Goal: Task Accomplishment & Management: Use online tool/utility

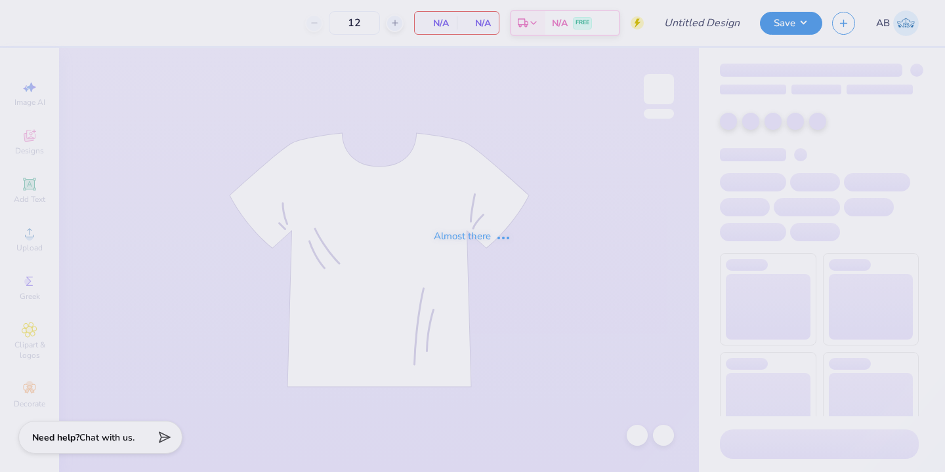
type input "aphi camero tee"
type input "100"
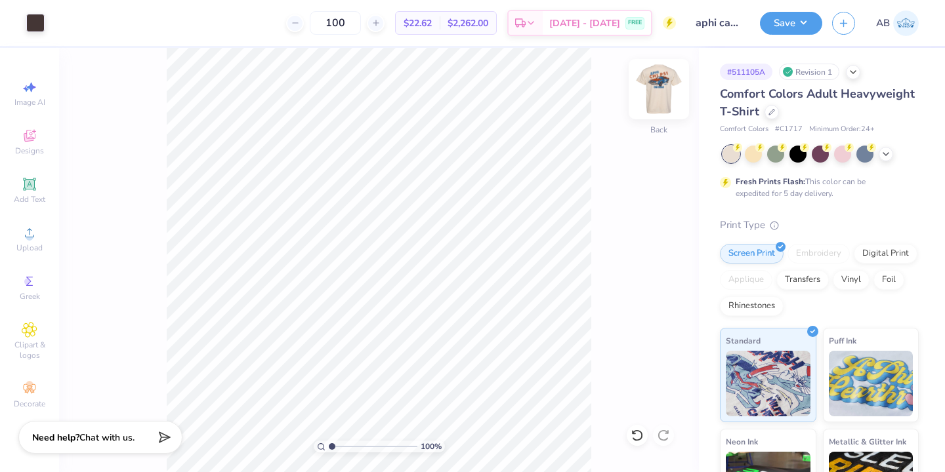
click at [668, 91] on img at bounding box center [658, 89] width 52 height 52
click at [665, 88] on img at bounding box center [658, 89] width 52 height 52
click at [28, 18] on div at bounding box center [35, 21] width 18 height 18
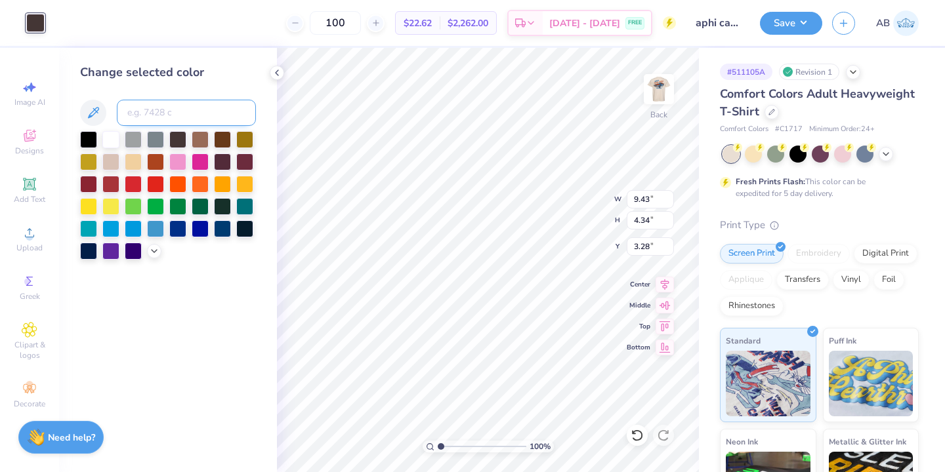
click at [182, 112] on input at bounding box center [186, 113] width 139 height 26
type input "1675"
click at [231, 186] on div at bounding box center [222, 182] width 17 height 17
click at [206, 106] on input at bounding box center [186, 113] width 139 height 26
type input "1675"
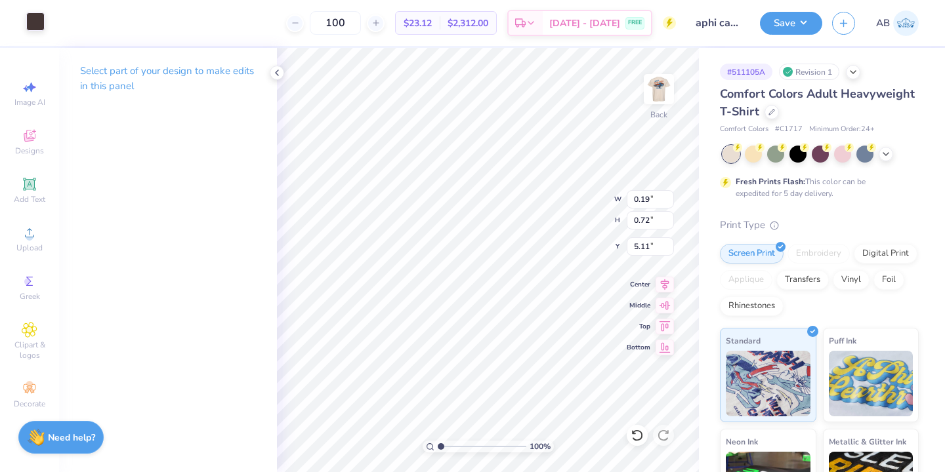
click at [32, 16] on div at bounding box center [35, 21] width 18 height 18
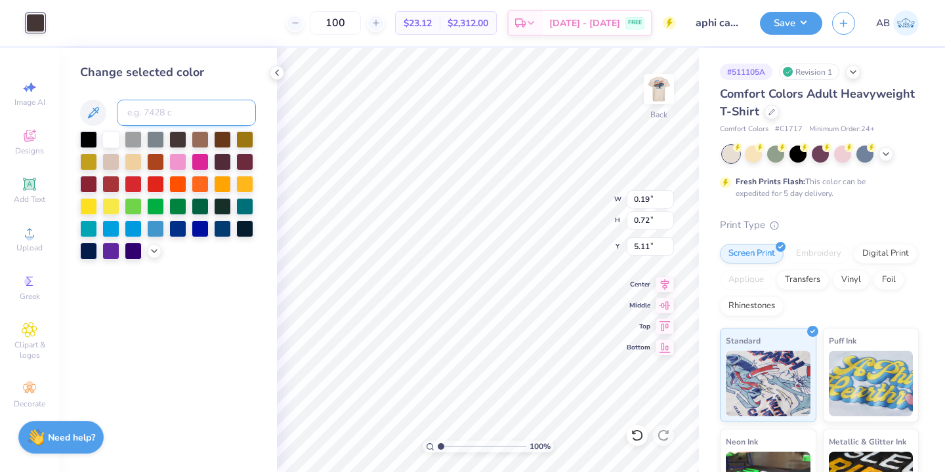
click at [205, 117] on input at bounding box center [186, 113] width 139 height 26
type input "1675"
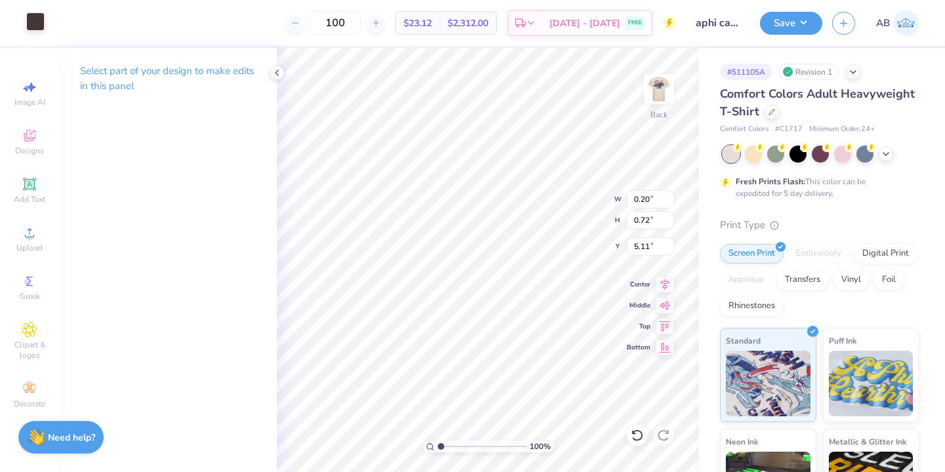
click at [32, 24] on div at bounding box center [35, 21] width 18 height 18
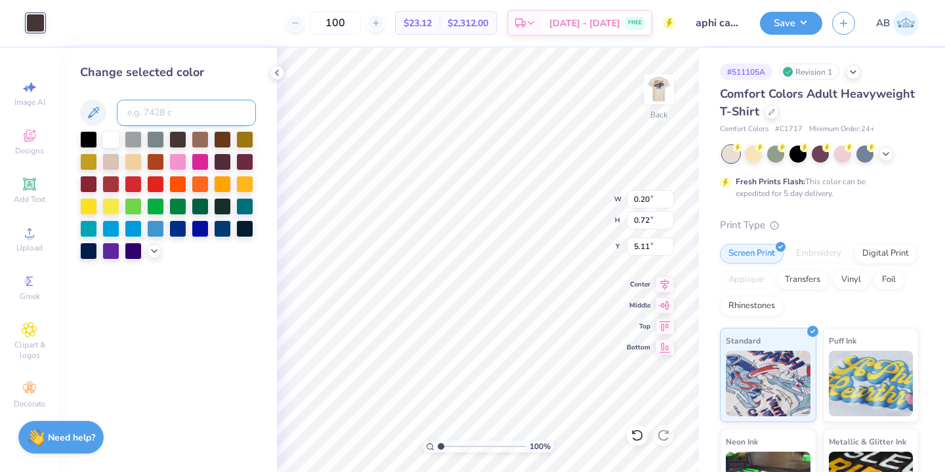
click at [191, 120] on input at bounding box center [186, 113] width 139 height 26
type input "1675"
click at [248, 201] on div at bounding box center [244, 205] width 17 height 17
click at [227, 114] on input at bounding box center [186, 113] width 139 height 26
type input "1675"
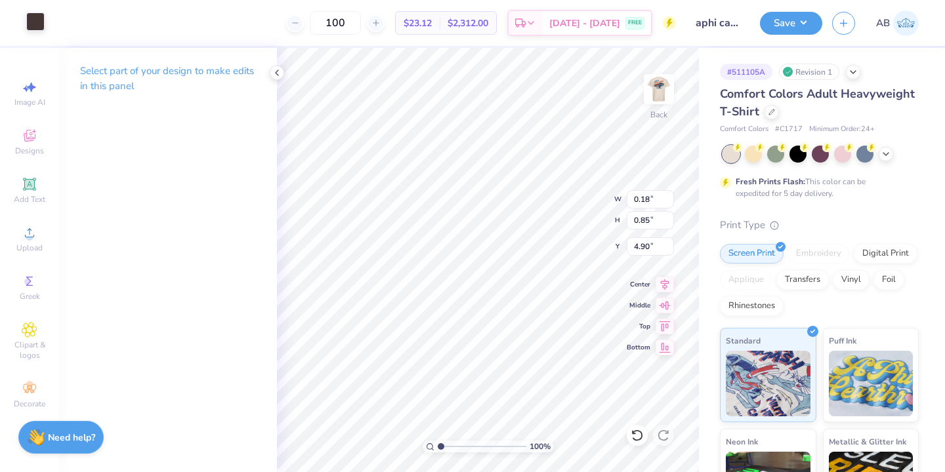
click at [31, 29] on div at bounding box center [35, 21] width 18 height 18
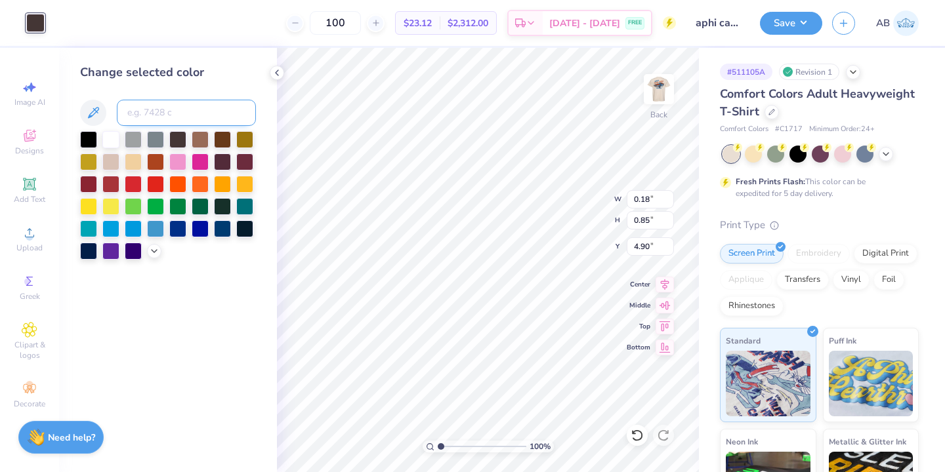
click at [207, 117] on input at bounding box center [186, 113] width 139 height 26
type input "1675"
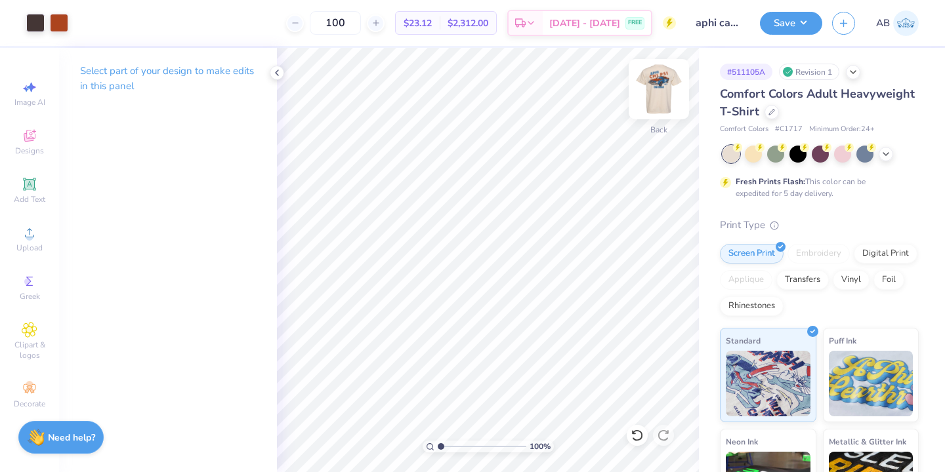
click at [668, 79] on img at bounding box center [658, 89] width 52 height 52
click at [662, 81] on img at bounding box center [658, 89] width 52 height 52
click at [40, 26] on div at bounding box center [35, 21] width 18 height 18
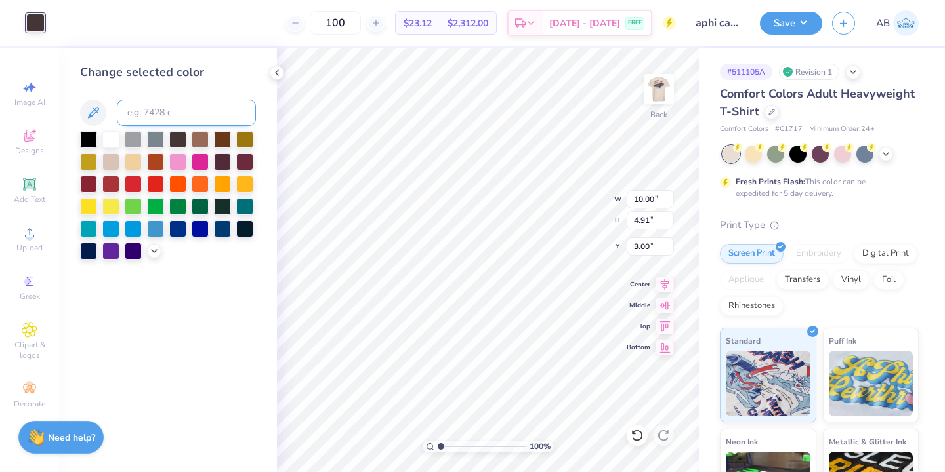
click at [153, 113] on input at bounding box center [186, 113] width 139 height 26
type input "647"
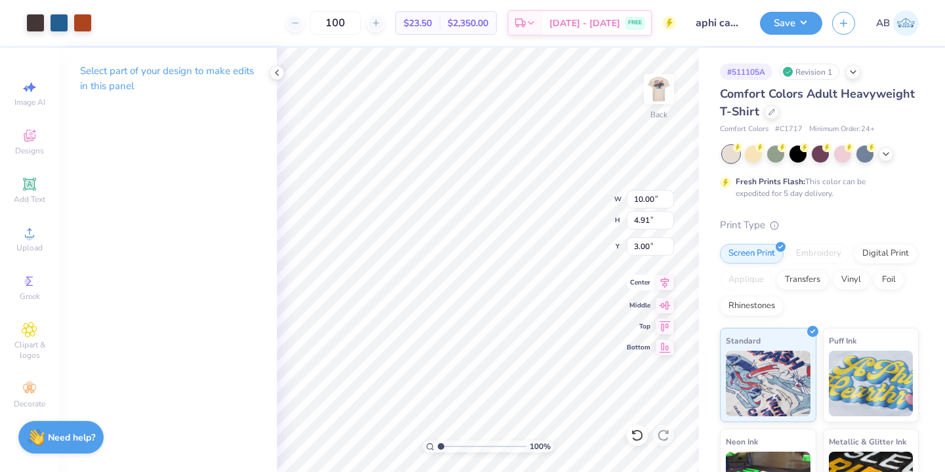
type input "3.63"
type input "1.78"
click at [661, 93] on img at bounding box center [658, 89] width 52 height 52
click at [661, 93] on img at bounding box center [658, 89] width 26 height 26
click at [765, 33] on div "Save" at bounding box center [791, 23] width 62 height 23
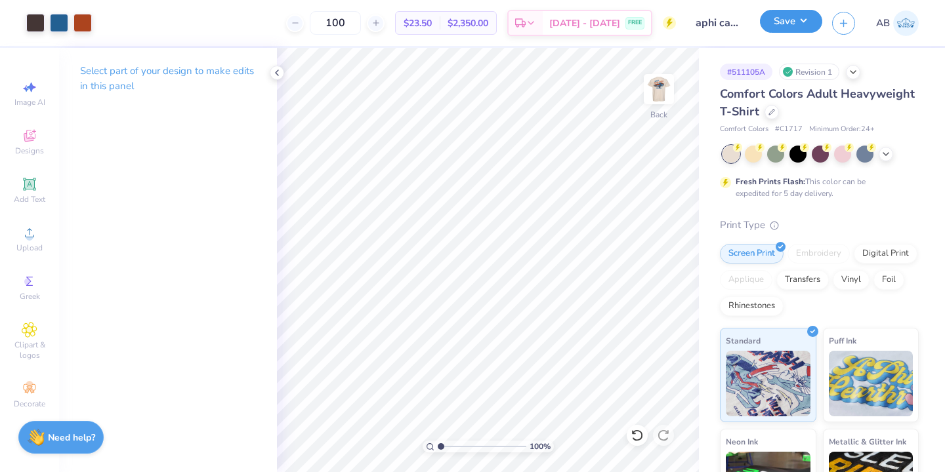
click at [787, 30] on button "Save" at bounding box center [791, 21] width 62 height 23
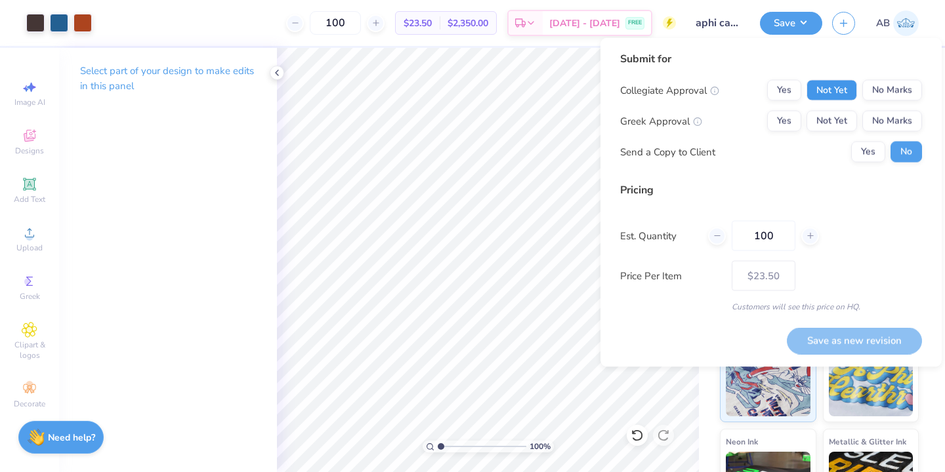
click at [819, 86] on button "Not Yet" at bounding box center [831, 90] width 51 height 21
click at [783, 117] on button "Yes" at bounding box center [784, 121] width 34 height 21
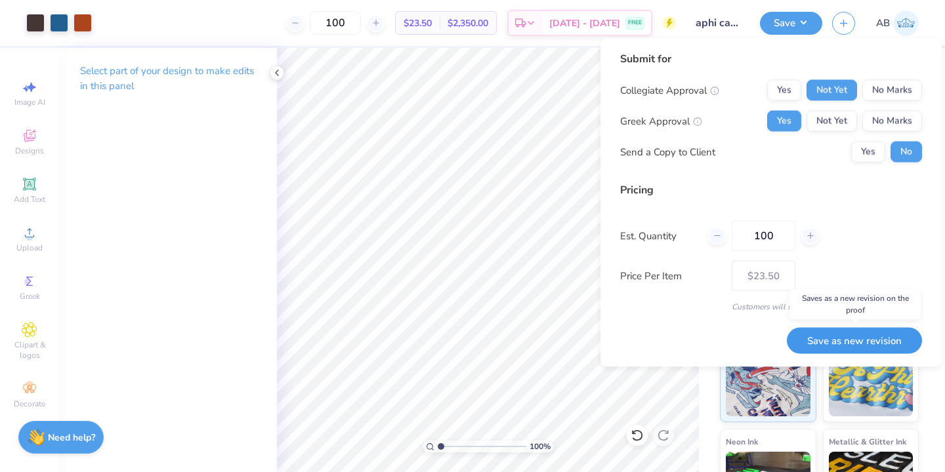
click at [855, 338] on button "Save as new revision" at bounding box center [853, 340] width 135 height 27
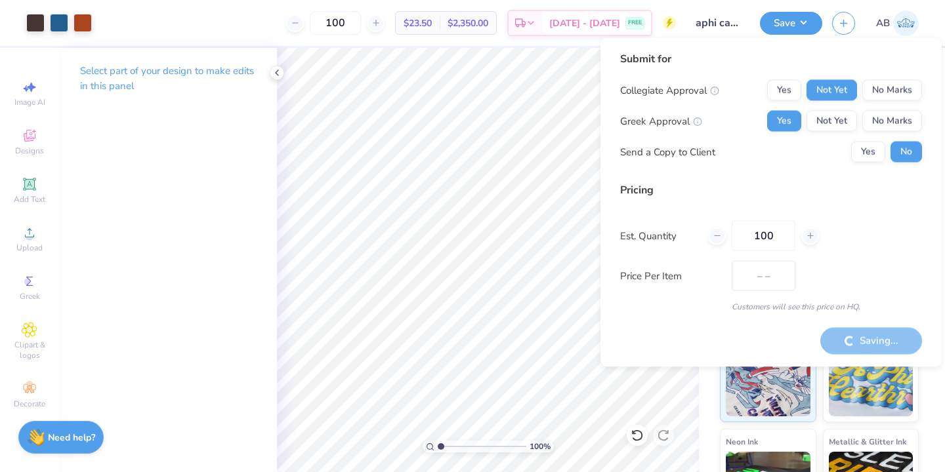
type input "$23.50"
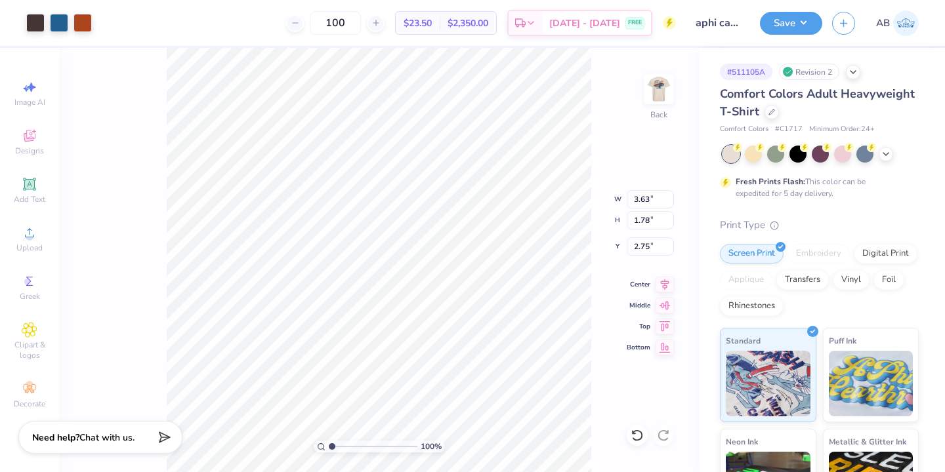
type input "3.00"
click at [783, 19] on button "Save" at bounding box center [791, 21] width 62 height 23
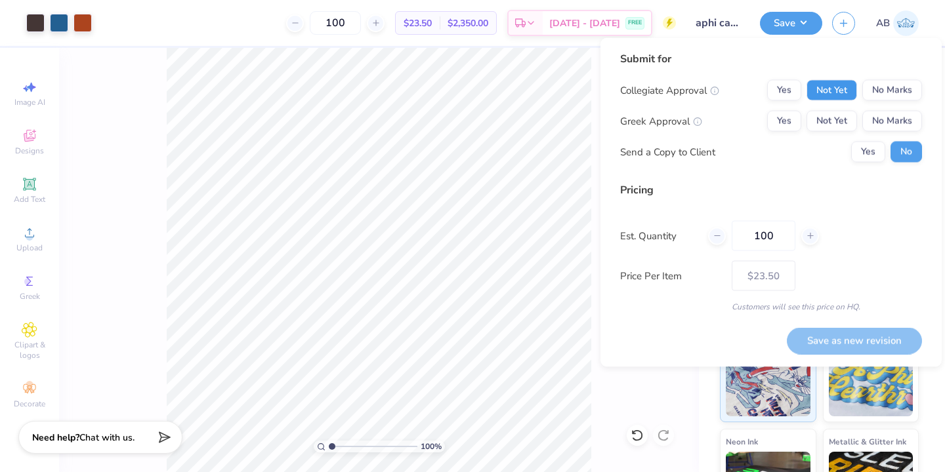
click at [824, 96] on button "Not Yet" at bounding box center [831, 90] width 51 height 21
click at [789, 117] on button "Yes" at bounding box center [784, 121] width 34 height 21
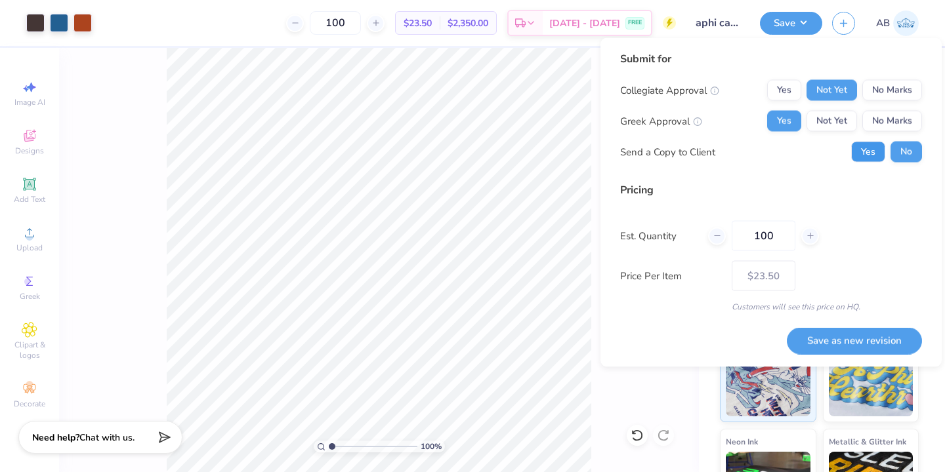
click at [871, 146] on button "Yes" at bounding box center [868, 152] width 34 height 21
click at [867, 339] on button "Save as new revision" at bounding box center [853, 340] width 135 height 27
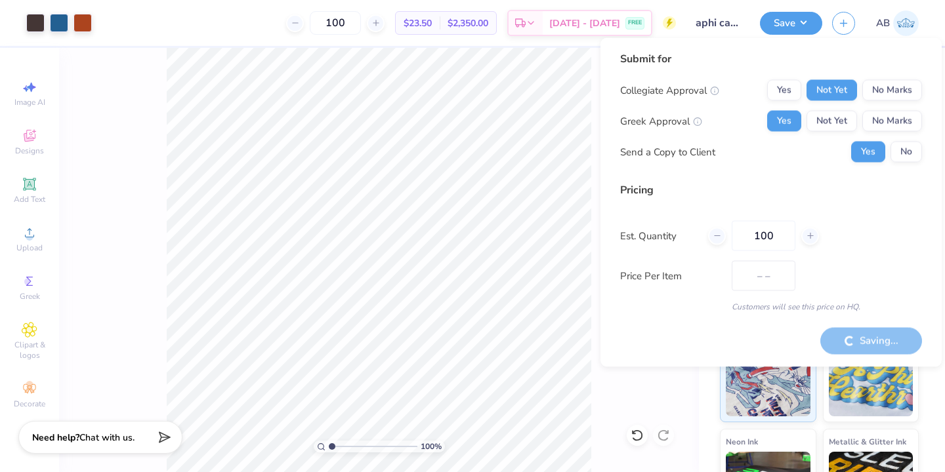
type input "$23.50"
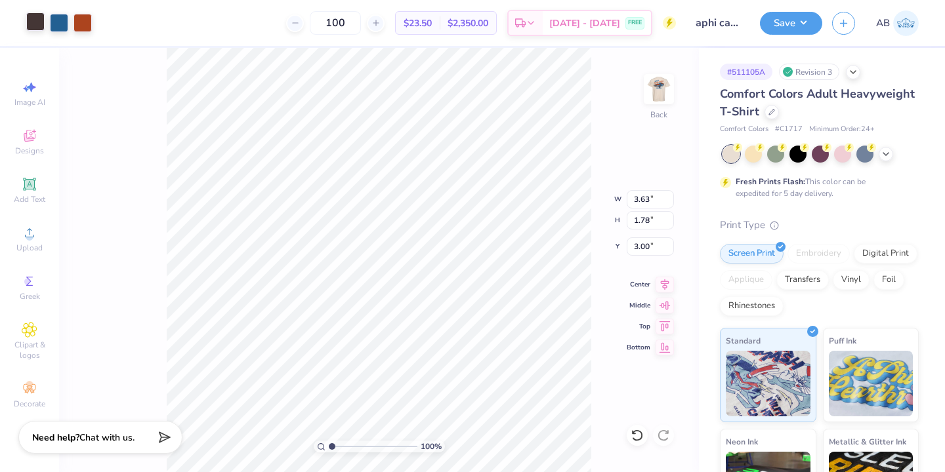
click at [35, 23] on div at bounding box center [35, 21] width 18 height 18
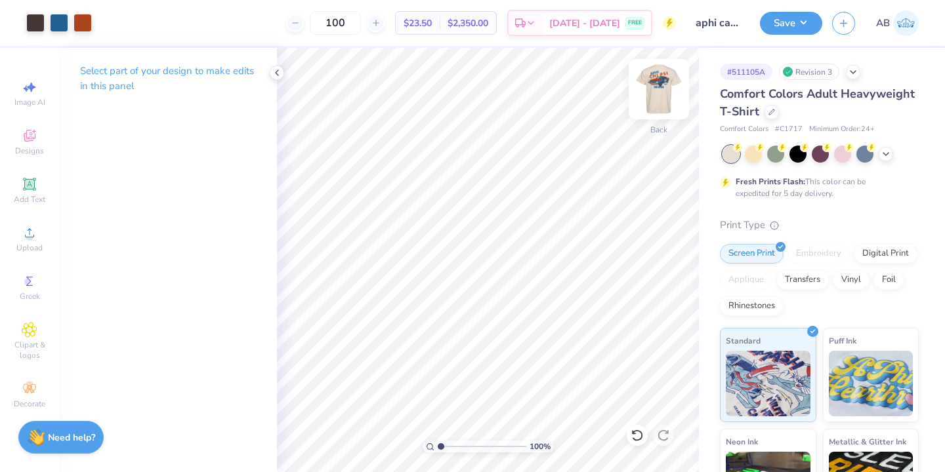
click at [664, 93] on img at bounding box center [658, 89] width 52 height 52
click at [657, 96] on img at bounding box center [658, 89] width 52 height 52
click at [280, 74] on icon at bounding box center [277, 73] width 10 height 10
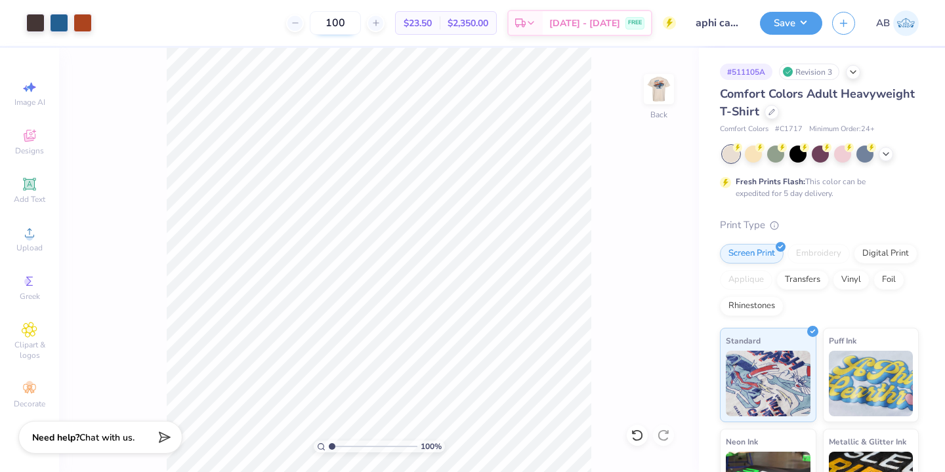
click at [361, 22] on input "100" at bounding box center [335, 23] width 51 height 24
type input "1"
type input "6"
type input "50"
click at [769, 115] on div at bounding box center [771, 111] width 14 height 14
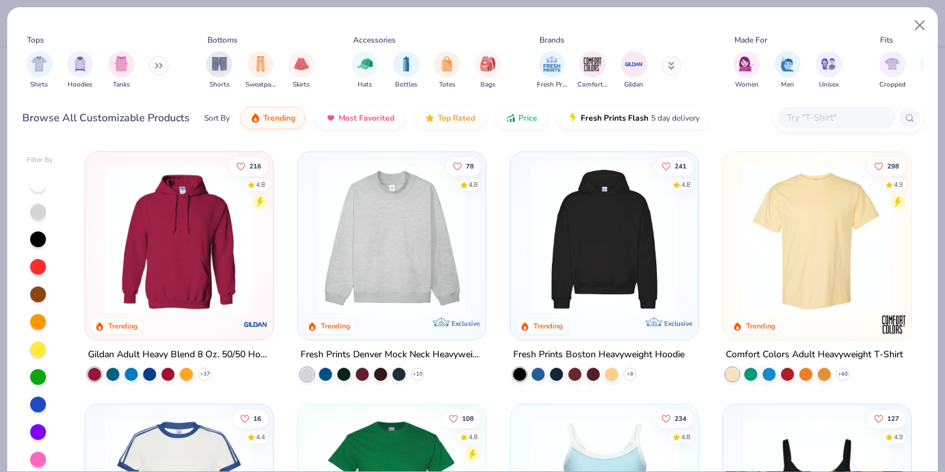
click at [828, 121] on input "text" at bounding box center [835, 117] width 101 height 15
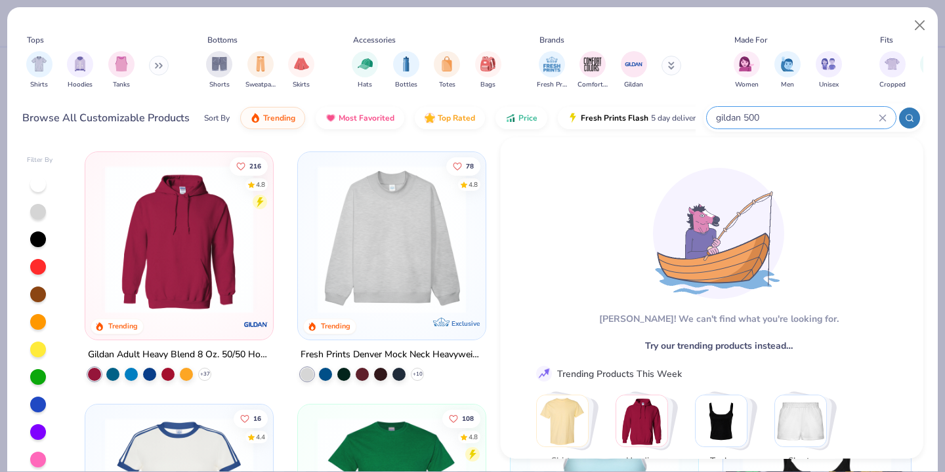
click at [766, 116] on input "gildan 500" at bounding box center [796, 117] width 164 height 15
type input "g"
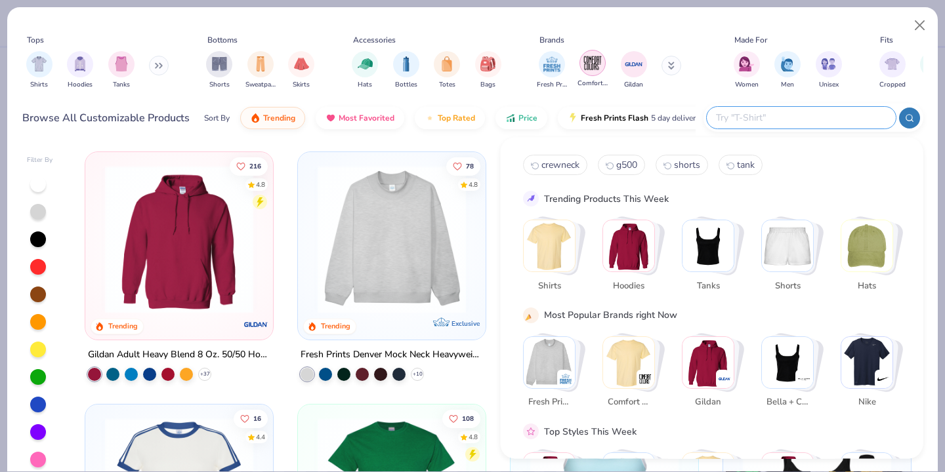
click at [634, 70] on img "filter for Gildan" at bounding box center [634, 64] width 20 height 20
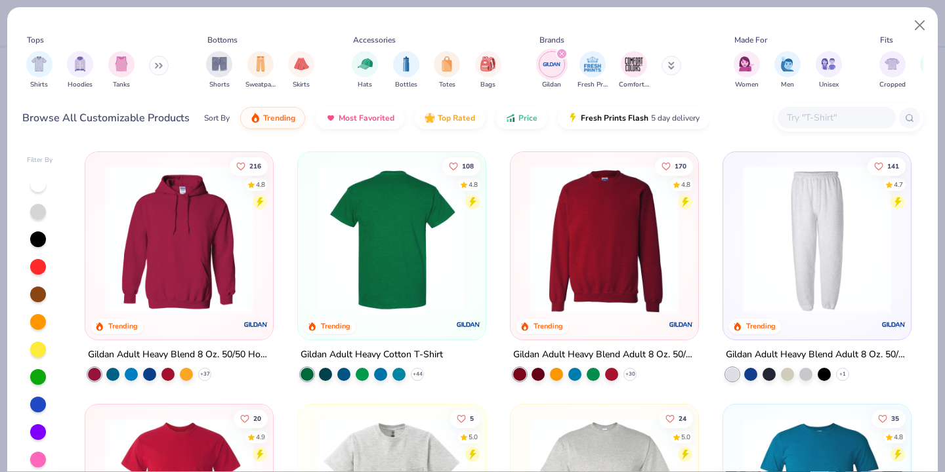
click at [311, 255] on img at bounding box center [230, 239] width 161 height 148
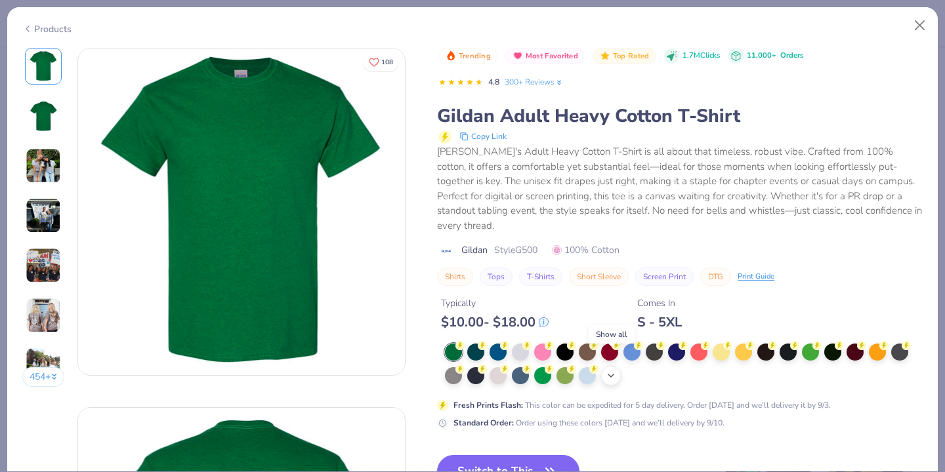
click at [613, 371] on icon at bounding box center [610, 376] width 10 height 10
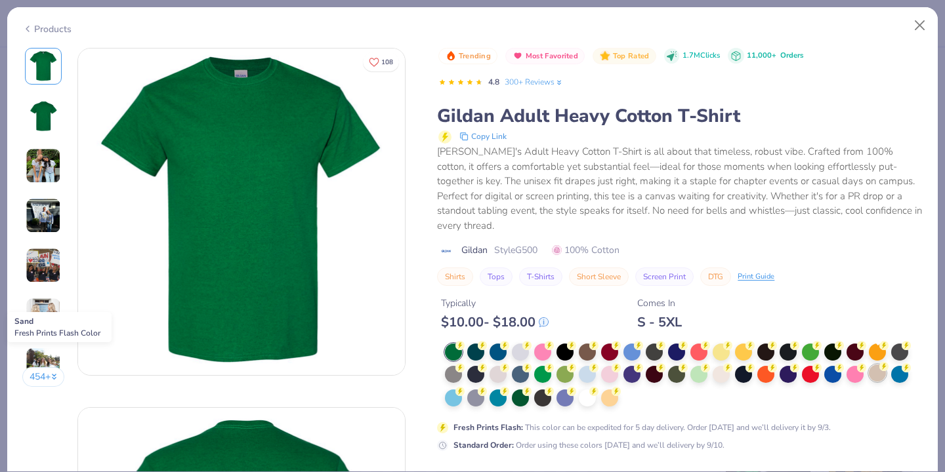
click at [880, 365] on div at bounding box center [876, 373] width 17 height 17
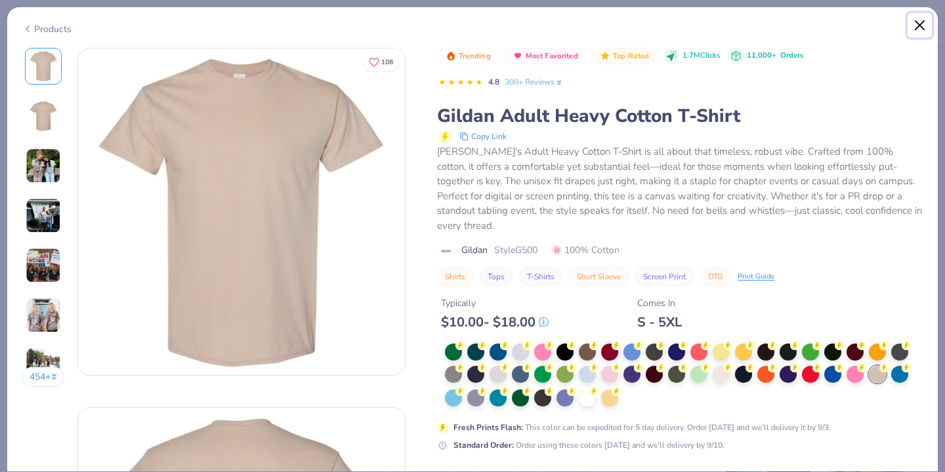
click at [917, 24] on button "Close" at bounding box center [919, 25] width 25 height 25
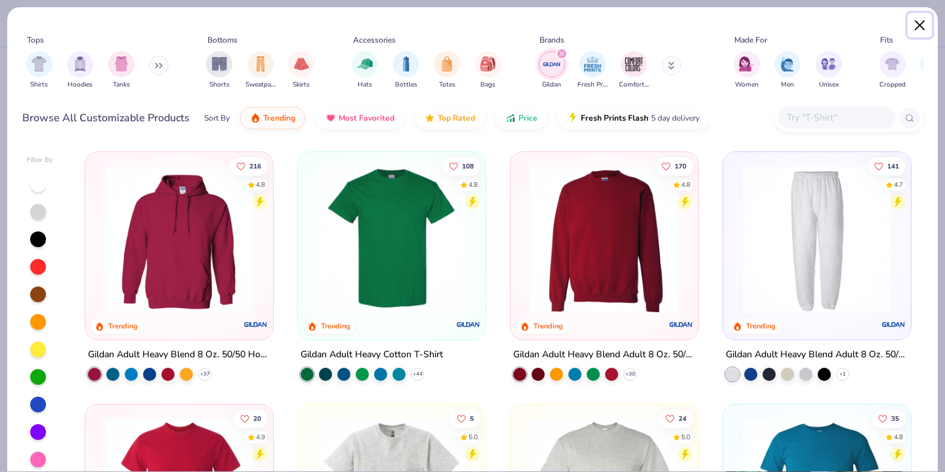
click at [917, 24] on button "Close" at bounding box center [919, 25] width 25 height 25
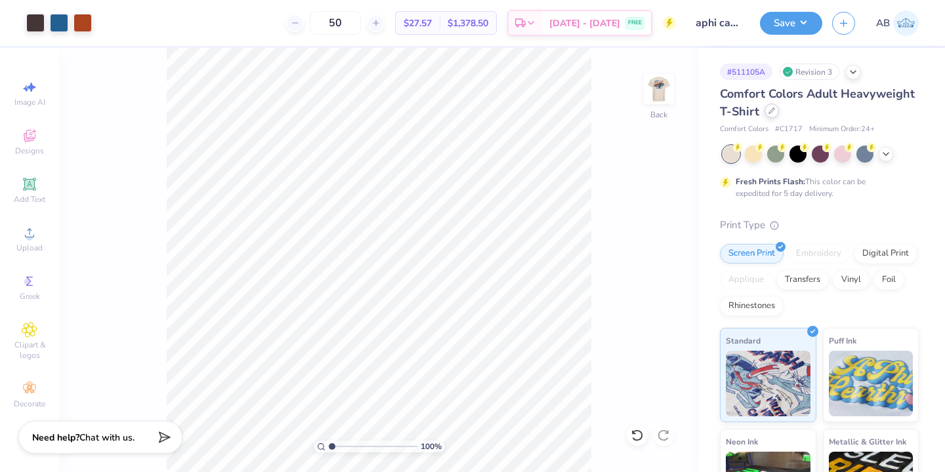
click at [773, 113] on icon at bounding box center [771, 111] width 7 height 7
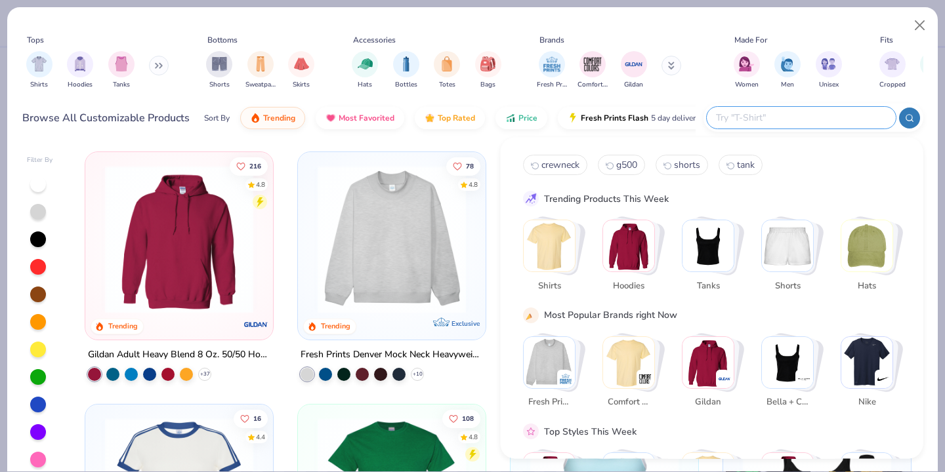
click at [827, 113] on input "text" at bounding box center [800, 117] width 172 height 15
click at [633, 56] on img "filter for Gildan" at bounding box center [634, 63] width 20 height 20
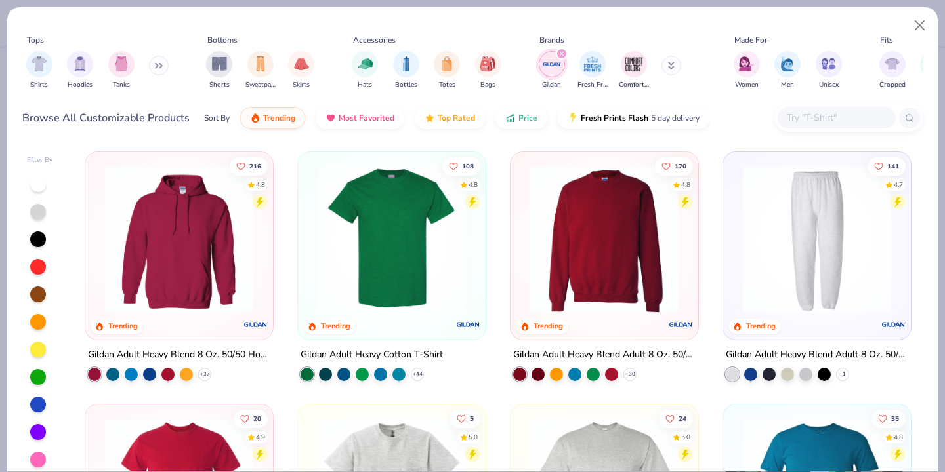
click at [415, 245] on img at bounding box center [391, 239] width 161 height 148
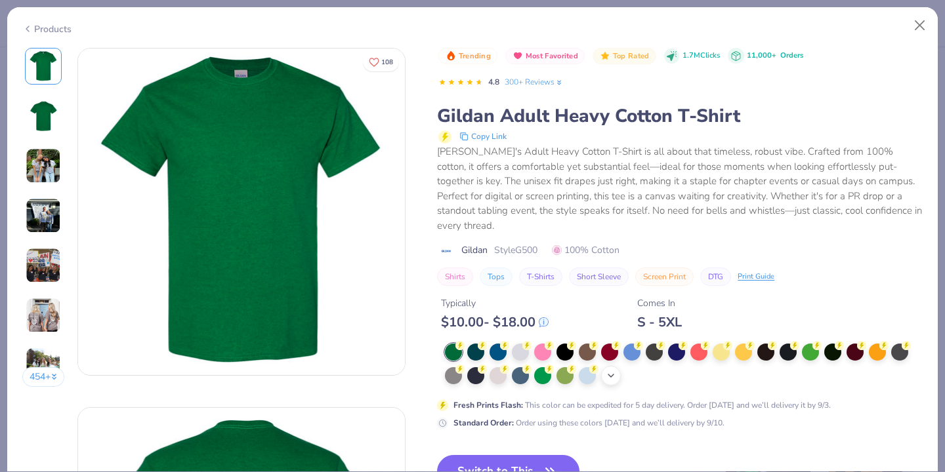
click at [610, 371] on icon at bounding box center [610, 376] width 10 height 10
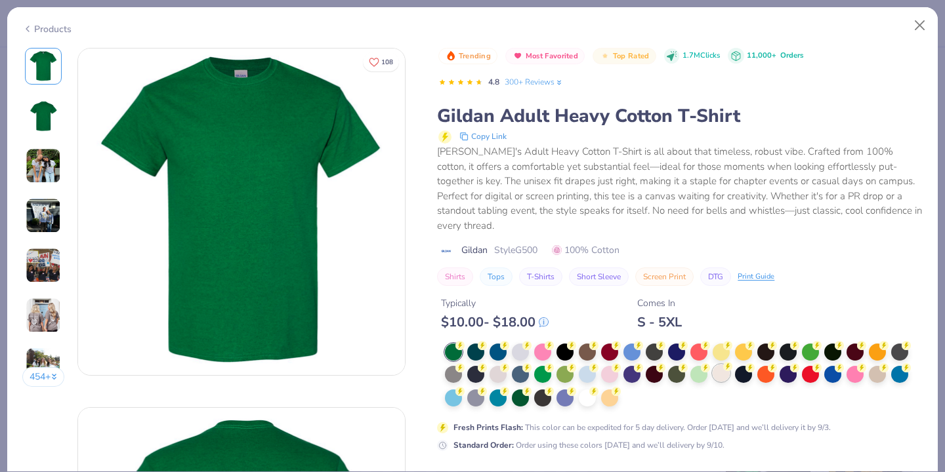
click at [726, 365] on div at bounding box center [720, 373] width 17 height 17
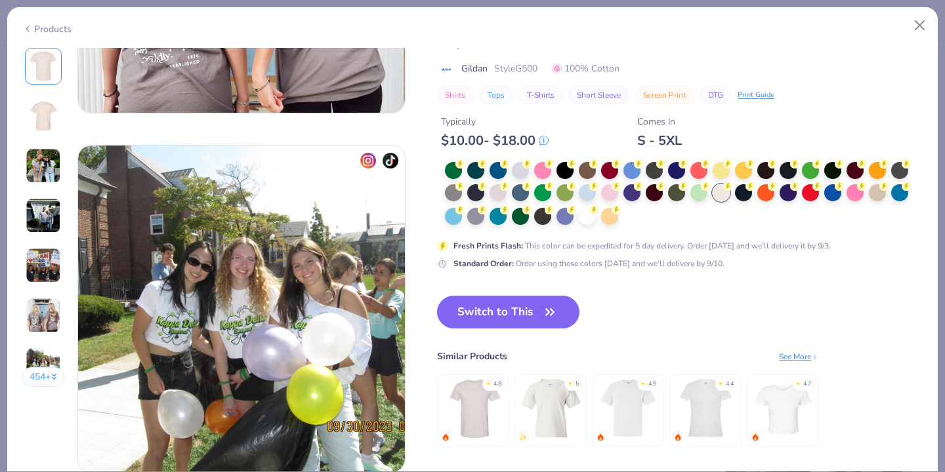
scroll to position [2056, 0]
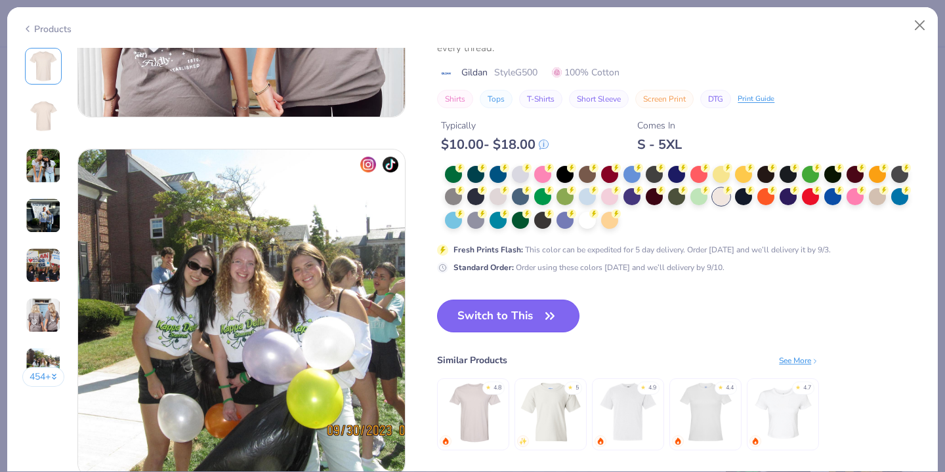
click at [541, 315] on span "button" at bounding box center [549, 316] width 18 height 18
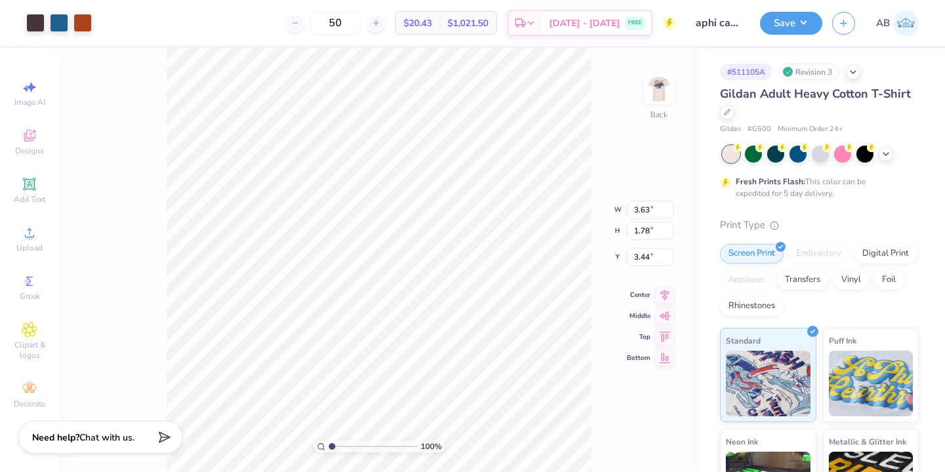
type input "3.00"
click at [678, 62] on div "100 % Back" at bounding box center [379, 260] width 640 height 424
click at [664, 91] on img at bounding box center [658, 89] width 52 height 52
type input "3.00"
click at [361, 21] on input "50" at bounding box center [335, 23] width 51 height 24
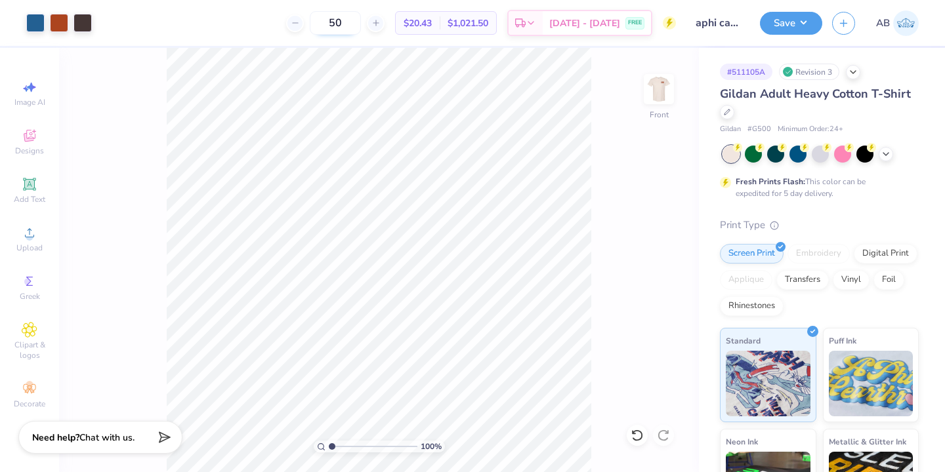
type input "5"
click at [368, 17] on input "40" at bounding box center [342, 23] width 51 height 24
type input "4"
type input "30"
